Goal: Information Seeking & Learning: Check status

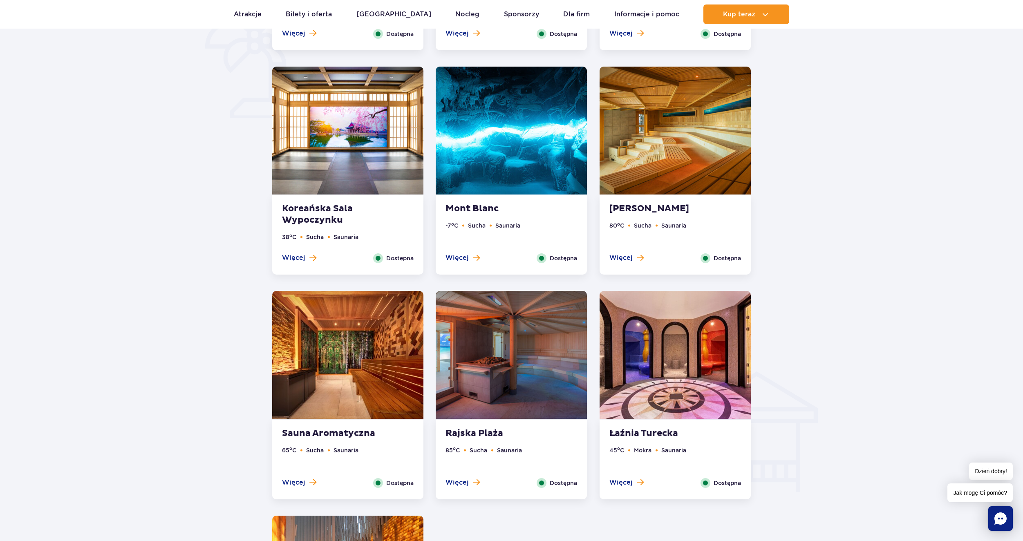
scroll to position [613, 0]
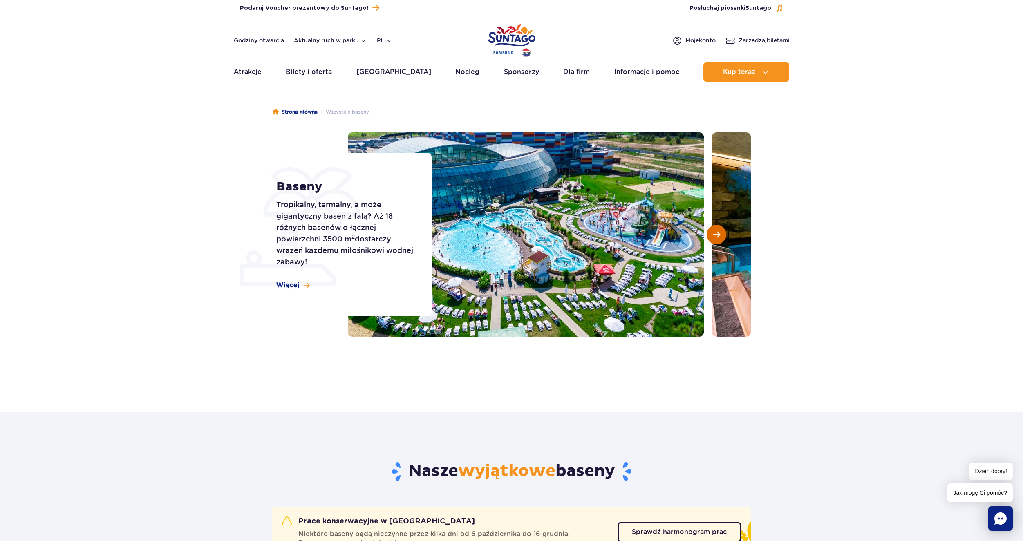
click at [719, 233] on span "Następny slajd" at bounding box center [716, 234] width 7 height 7
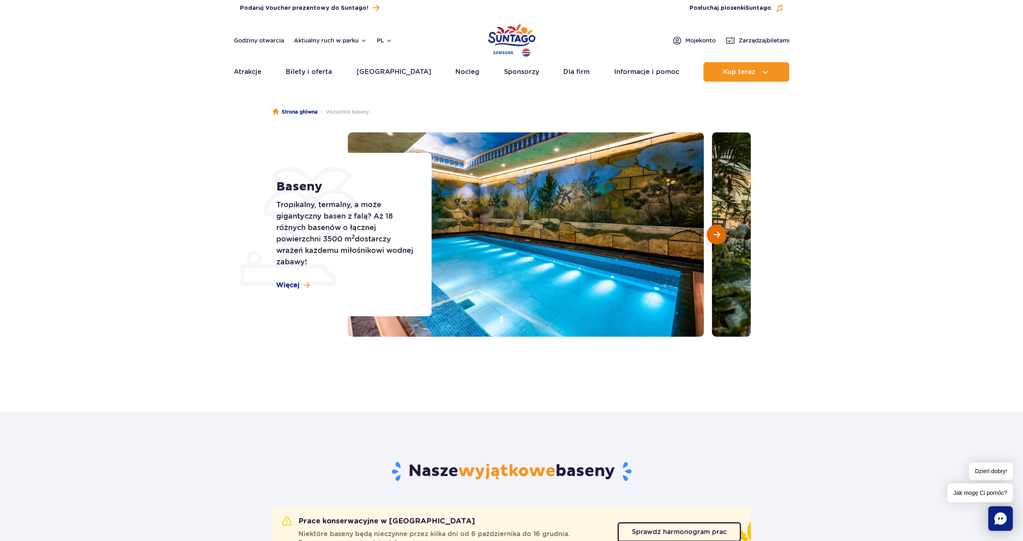
click at [719, 233] on span "Następny slajd" at bounding box center [716, 234] width 7 height 7
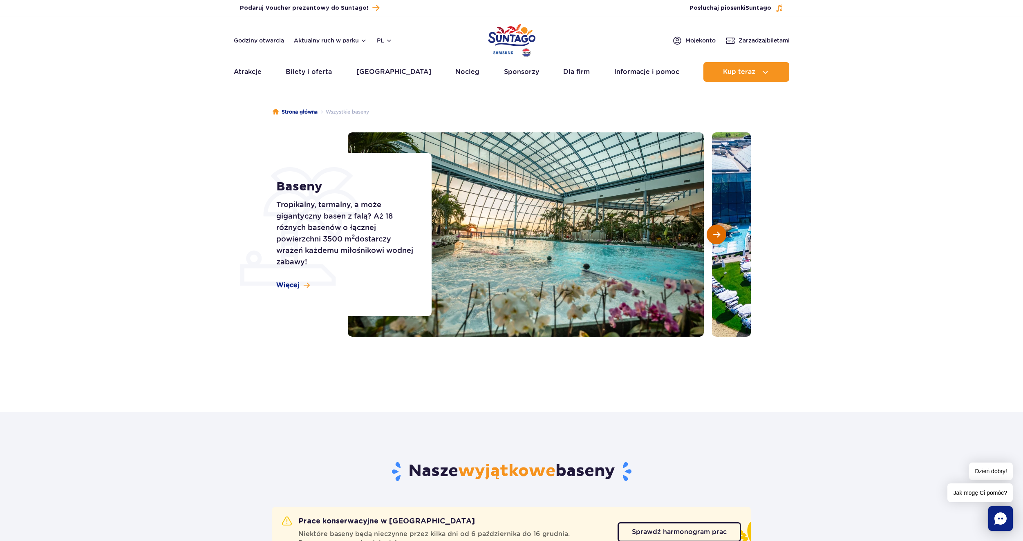
click at [717, 226] on button "Następny slajd" at bounding box center [717, 235] width 20 height 20
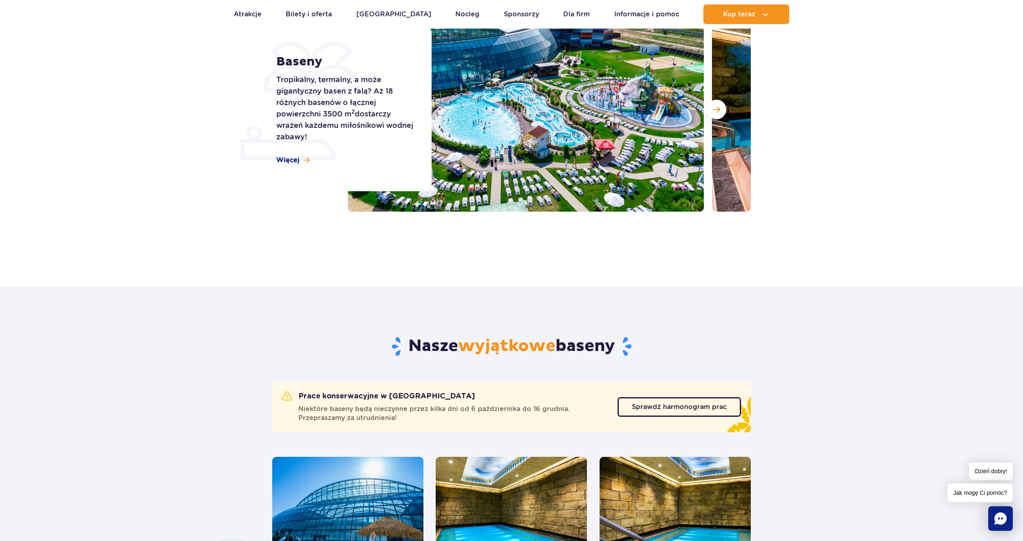
scroll to position [204, 0]
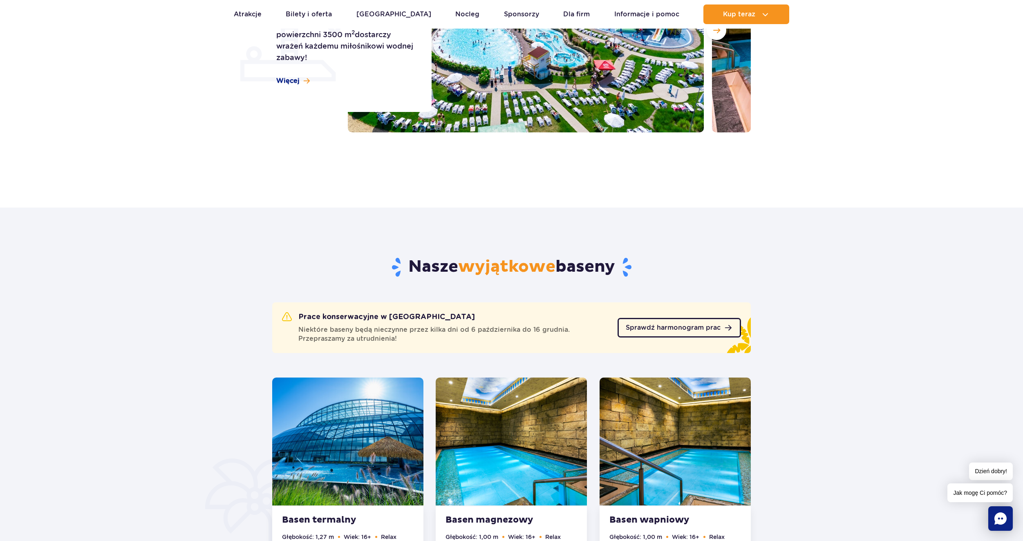
click at [668, 331] on span "Sprawdź harmonogram prac" at bounding box center [673, 328] width 95 height 7
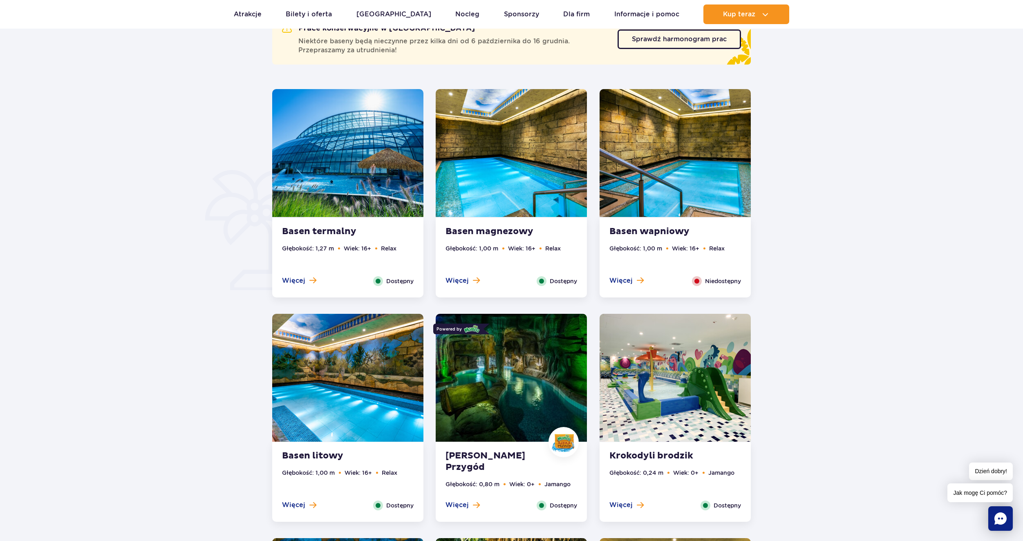
scroll to position [490, 0]
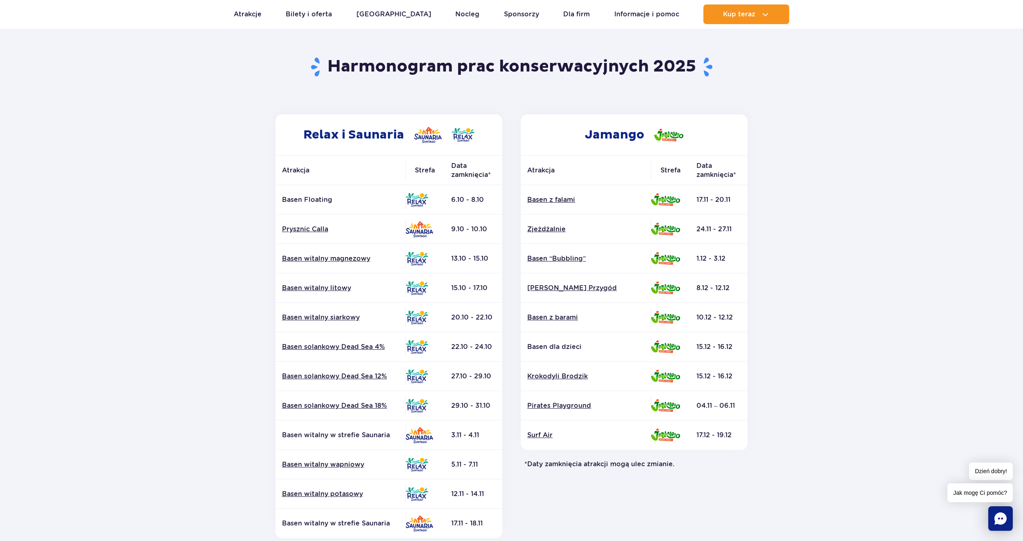
scroll to position [82, 0]
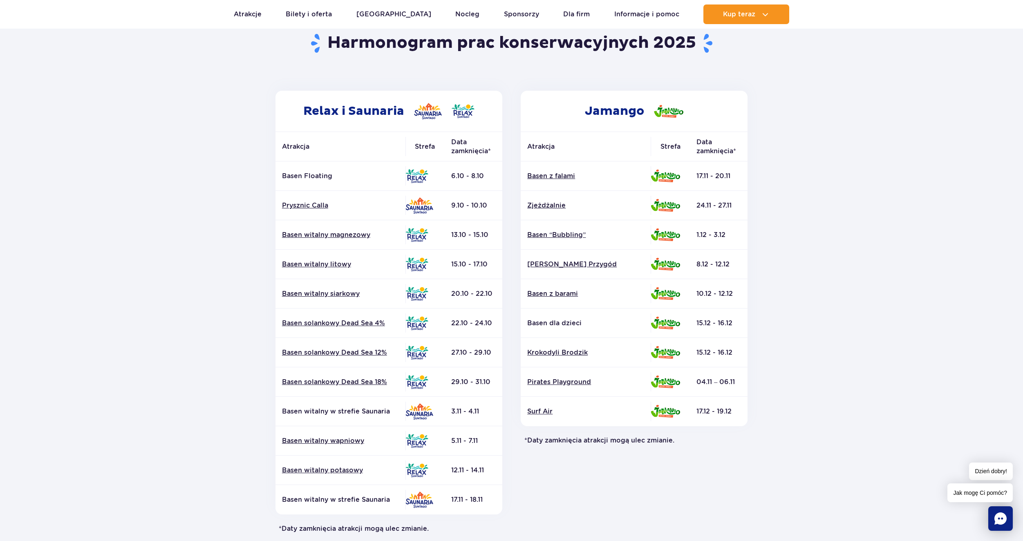
click at [479, 265] on td "15.10 - 17.10" at bounding box center [474, 264] width 58 height 29
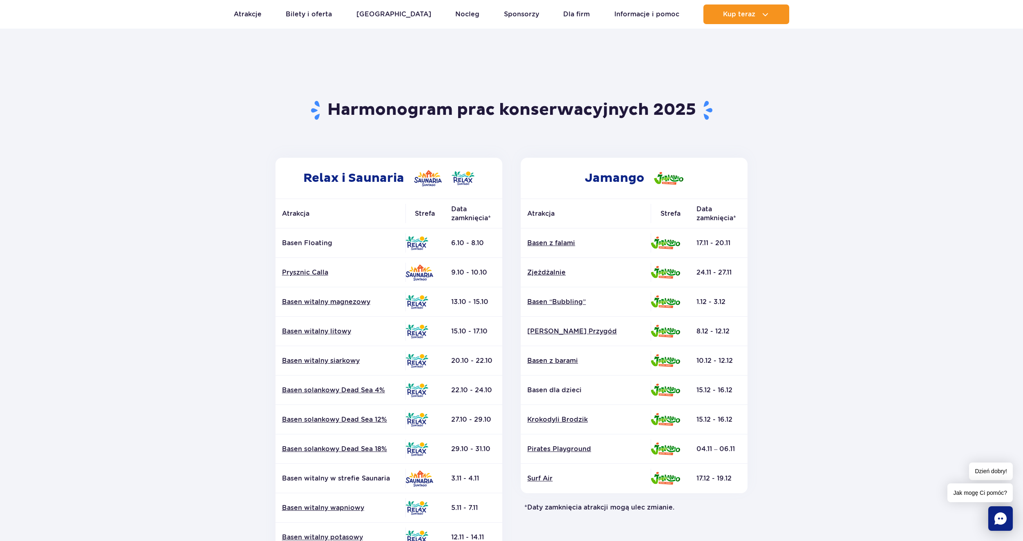
scroll to position [0, 0]
